Goal: Task Accomplishment & Management: Use online tool/utility

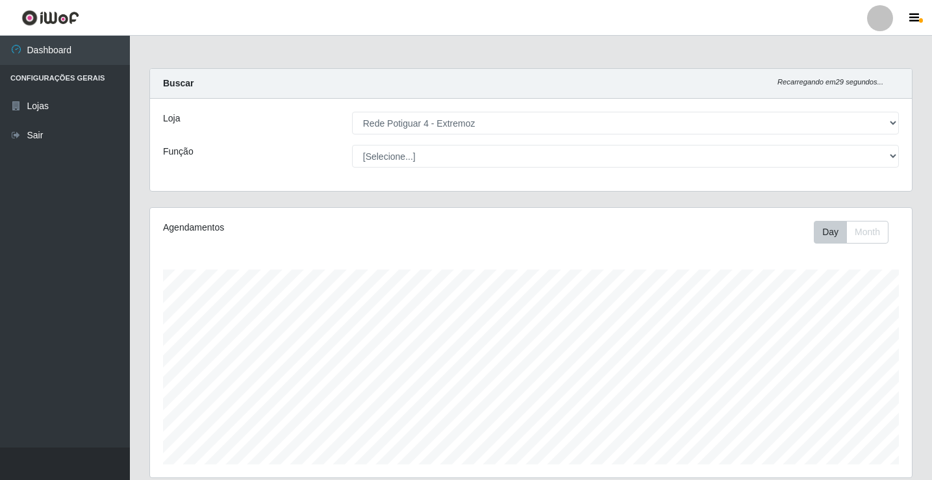
select select "78"
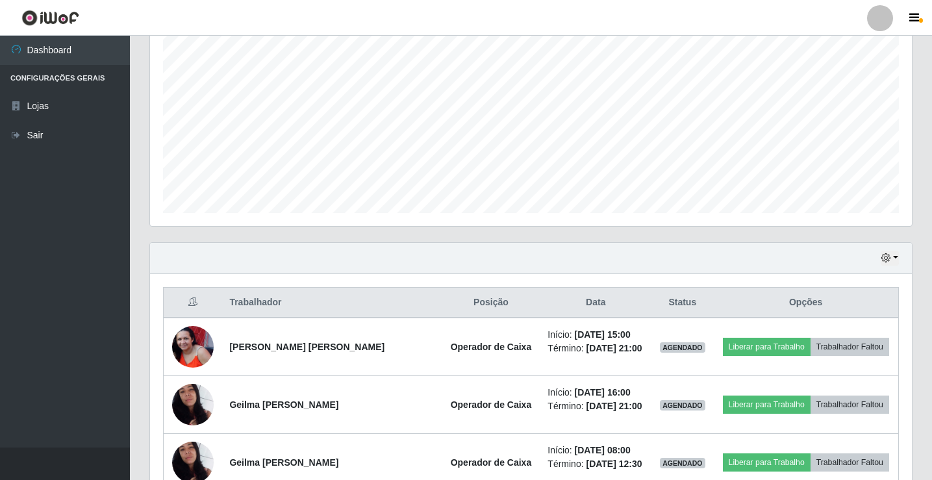
scroll to position [275, 0]
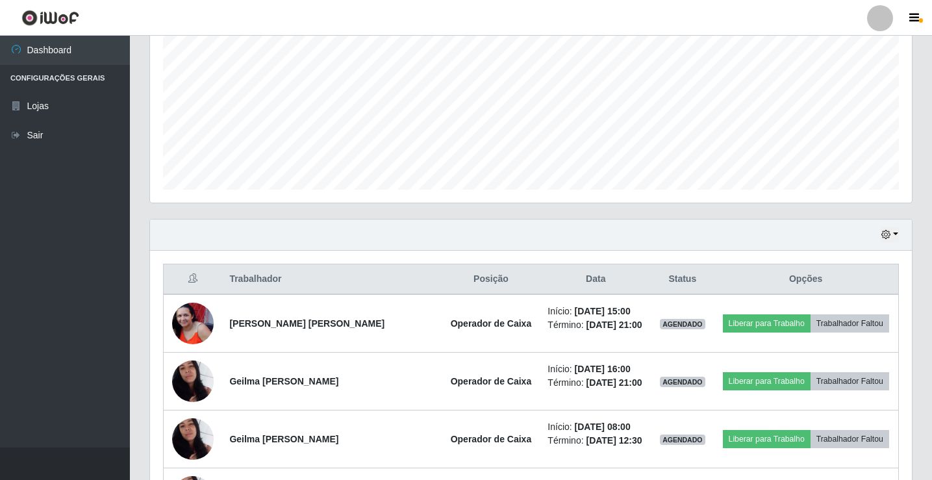
click at [876, 233] on div "Hoje 1 dia 3 dias 1 Semana Não encerrados" at bounding box center [531, 235] width 762 height 31
click at [879, 233] on div "Hoje 1 dia 3 dias 1 Semana Não encerrados" at bounding box center [531, 235] width 762 height 31
click at [882, 233] on icon "button" at bounding box center [886, 234] width 9 height 9
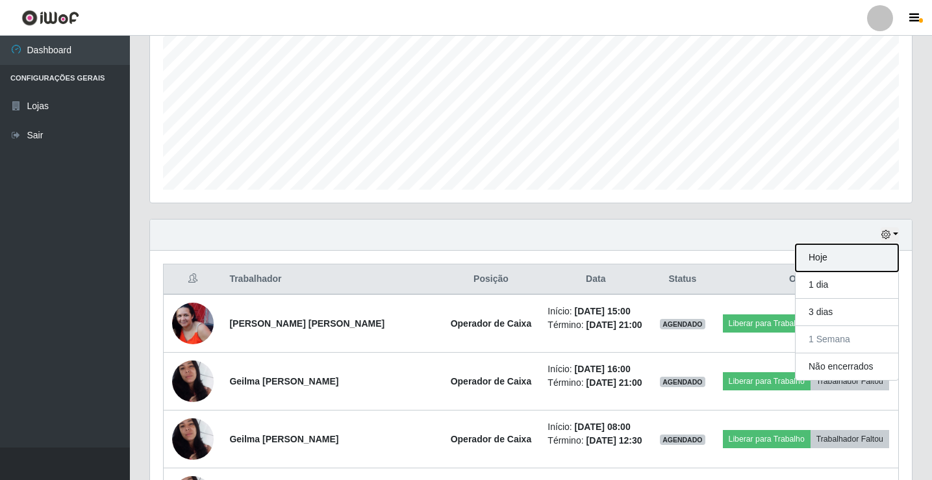
click at [860, 257] on button "Hoje" at bounding box center [847, 257] width 103 height 27
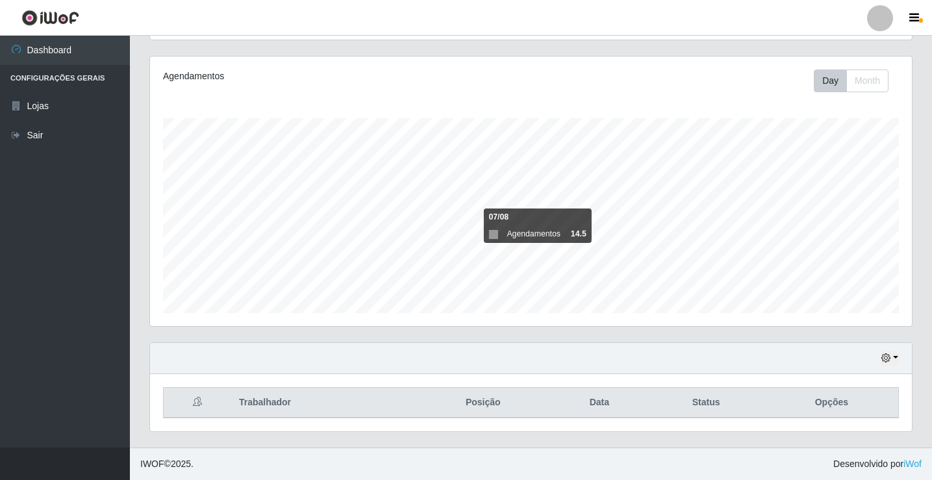
scroll to position [209, 0]
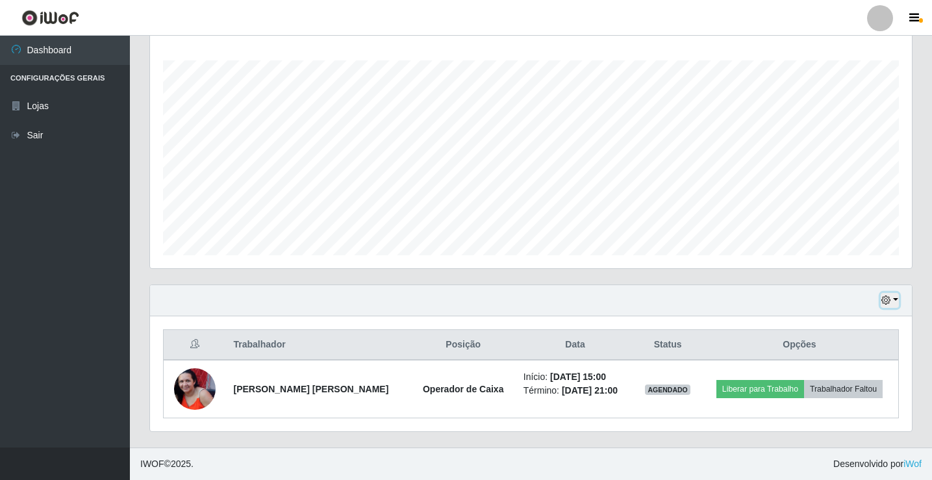
click at [891, 301] on button "button" at bounding box center [890, 300] width 18 height 15
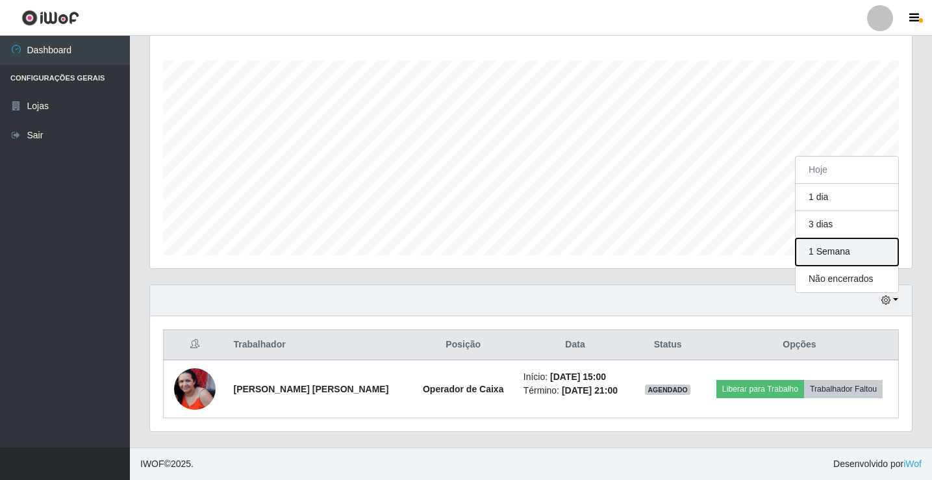
click at [839, 247] on button "1 Semana" at bounding box center [847, 251] width 103 height 27
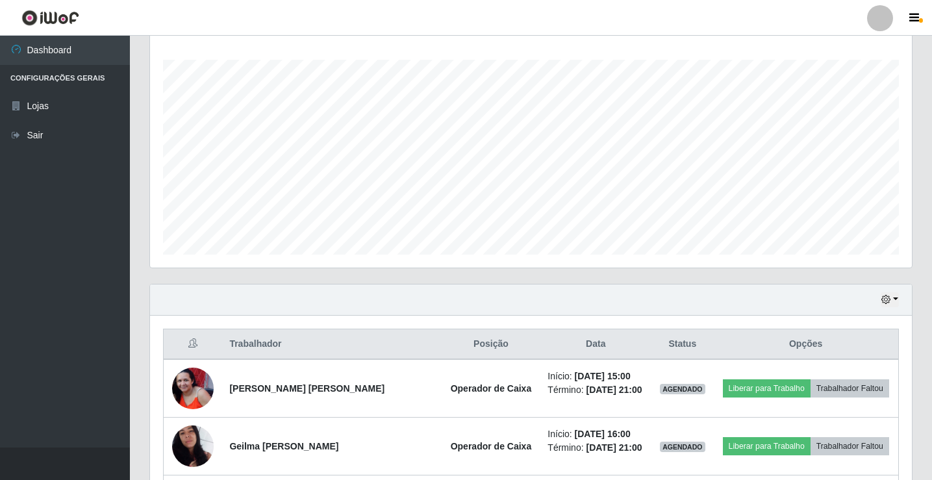
scroll to position [145, 0]
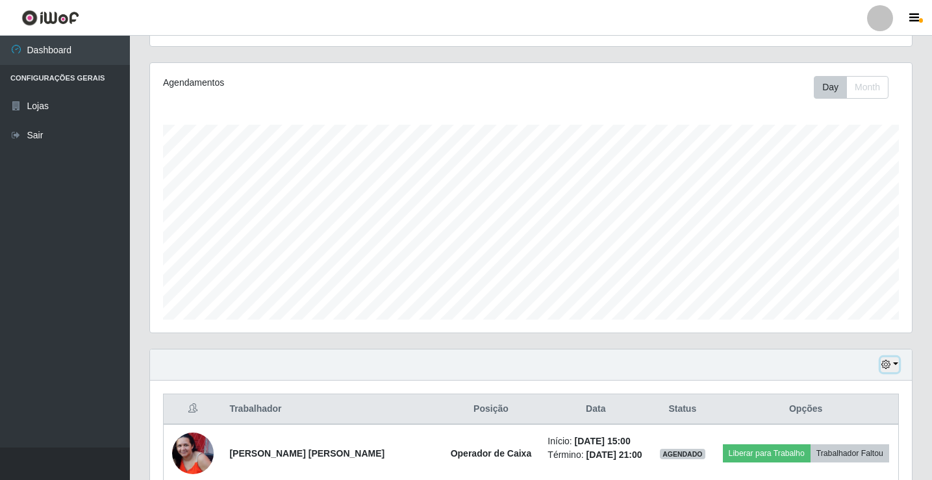
click at [884, 359] on button "button" at bounding box center [890, 364] width 18 height 15
click at [813, 240] on button "Hoje" at bounding box center [847, 234] width 103 height 27
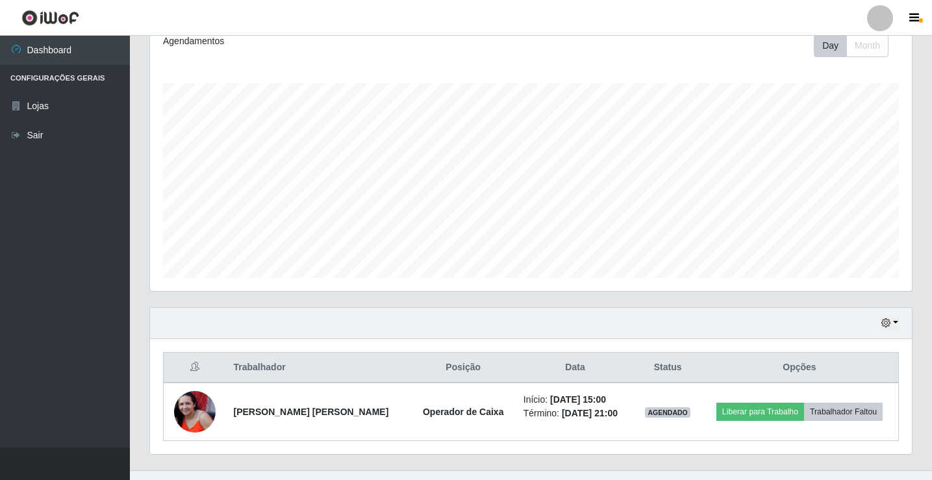
scroll to position [209, 0]
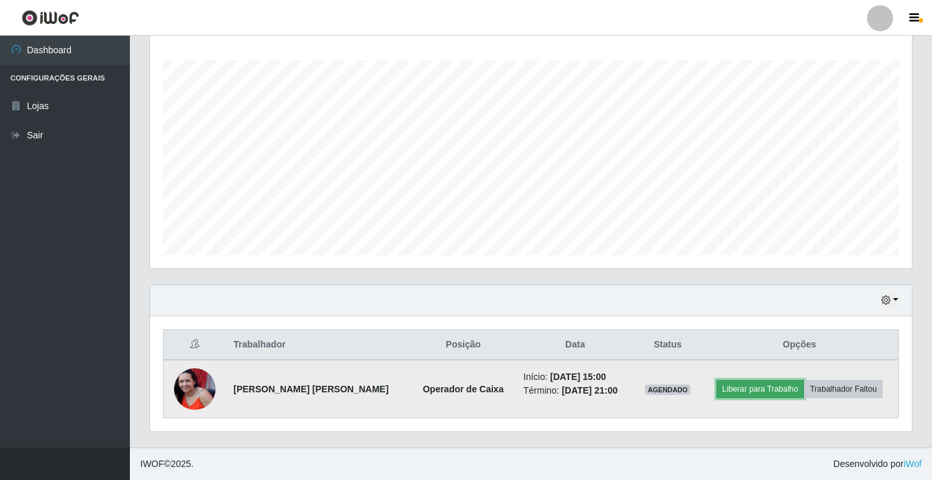
click at [745, 387] on button "Liberar para Trabalho" at bounding box center [761, 389] width 88 height 18
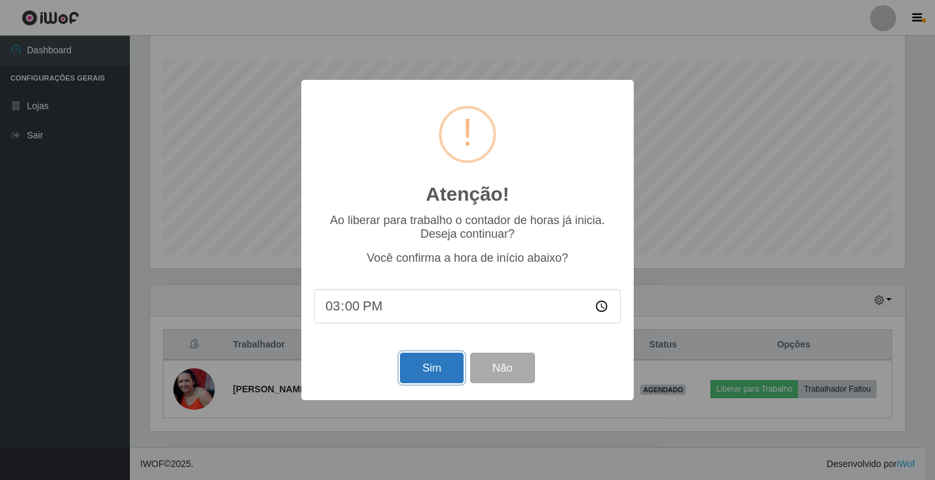
click at [422, 371] on button "Sim" at bounding box center [431, 368] width 63 height 31
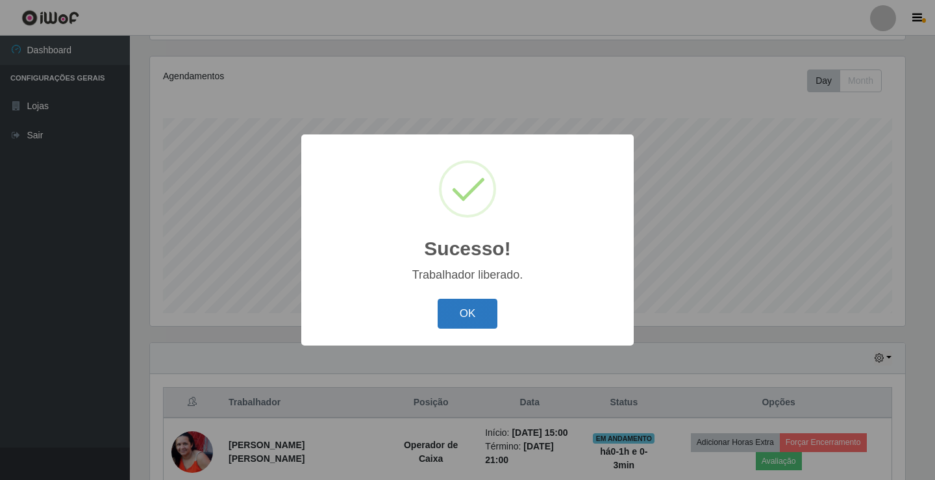
click at [457, 320] on button "OK" at bounding box center [468, 314] width 60 height 31
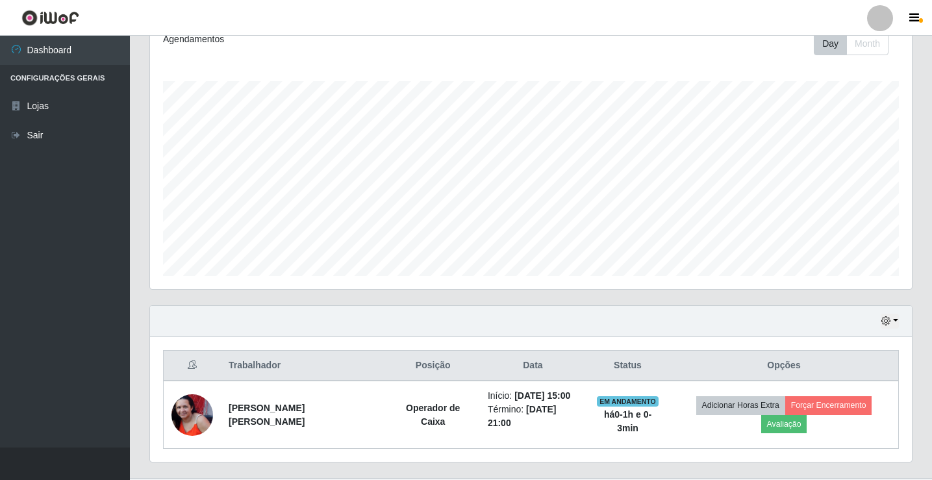
scroll to position [209, 0]
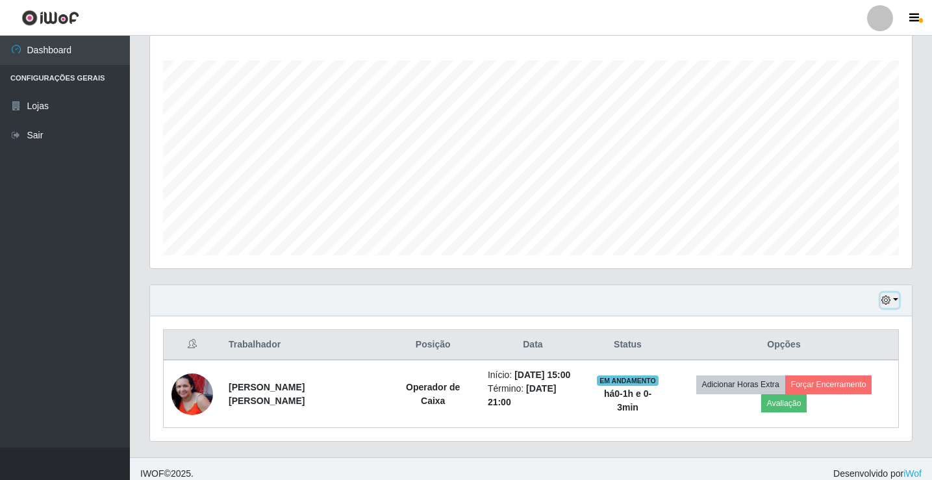
drag, startPoint x: 893, startPoint y: 303, endPoint x: 884, endPoint y: 303, distance: 9.1
click at [893, 302] on button "button" at bounding box center [890, 300] width 18 height 15
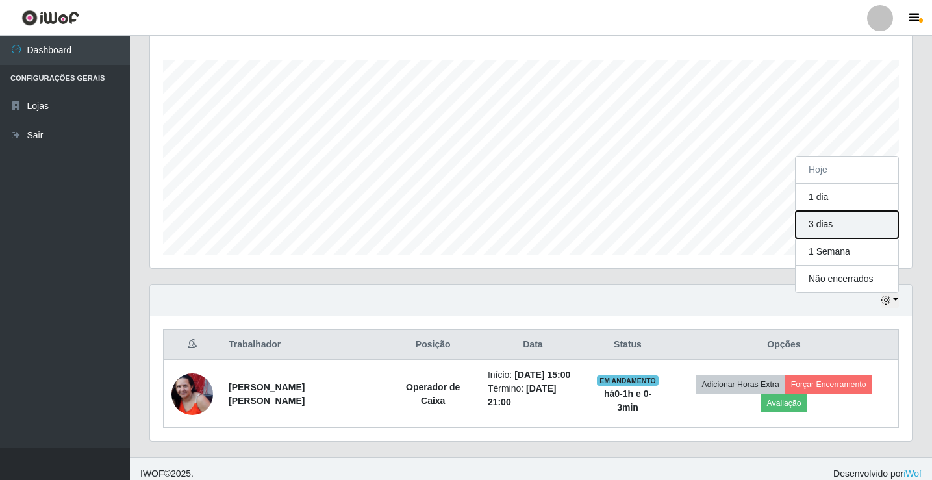
click at [832, 218] on button "3 dias" at bounding box center [847, 224] width 103 height 27
